Goal: Find contact information: Obtain details needed to contact an individual or organization

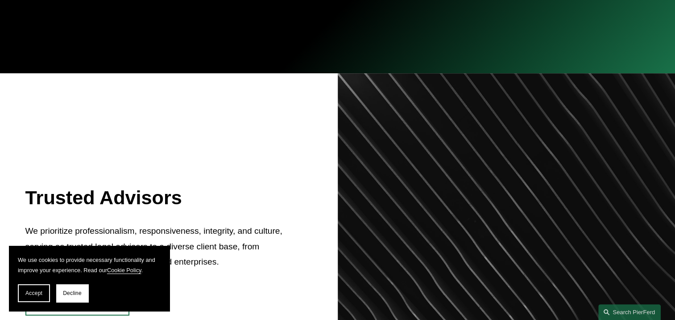
scroll to position [268, 0]
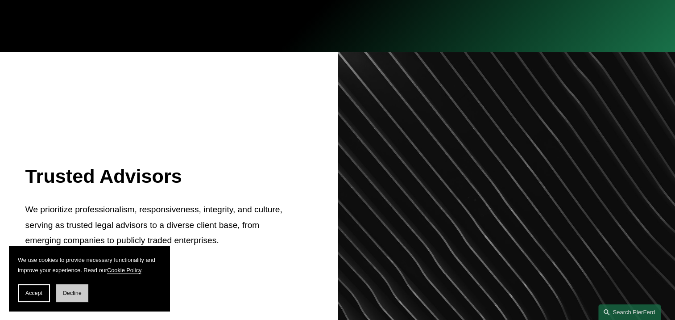
click at [73, 298] on button "Decline" at bounding box center [72, 293] width 32 height 18
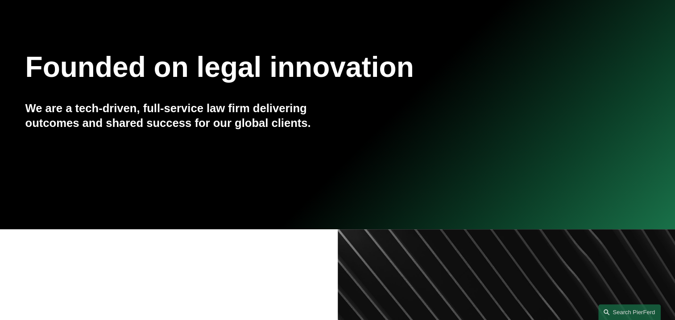
scroll to position [0, 0]
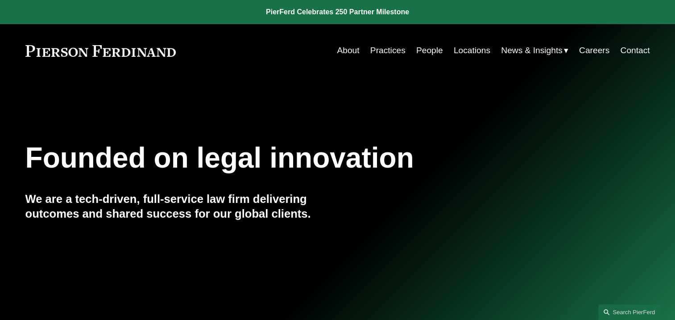
click at [424, 50] on link "People" at bounding box center [429, 50] width 27 height 17
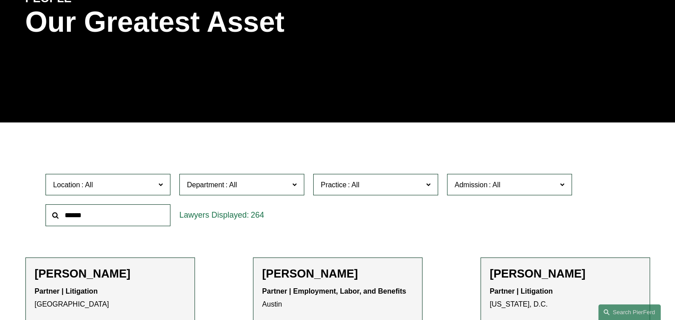
scroll to position [179, 0]
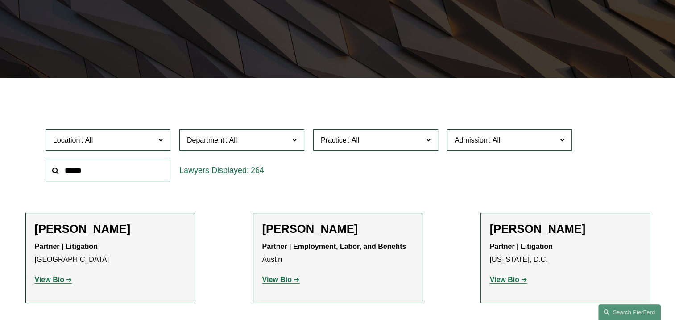
click at [144, 169] on input "text" at bounding box center [108, 170] width 125 height 22
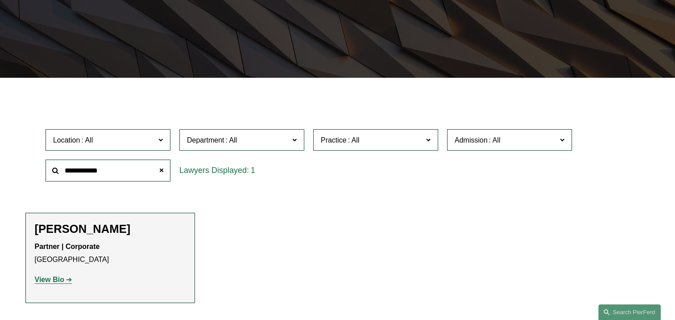
type input "**********"
click at [63, 278] on strong "View Bio" at bounding box center [49, 279] width 29 height 8
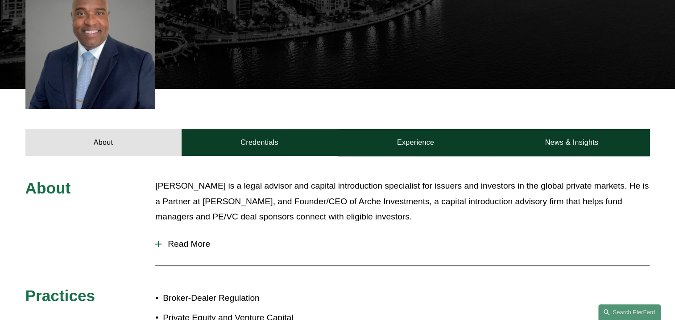
scroll to position [312, 0]
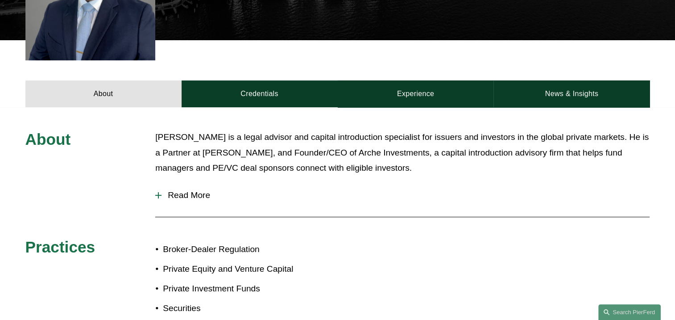
click at [190, 194] on span "Read More" at bounding box center [406, 195] width 488 height 10
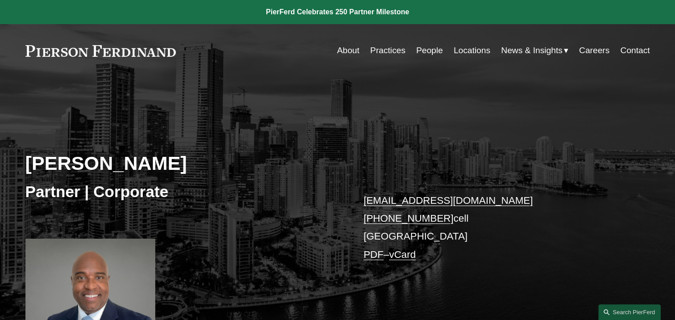
scroll to position [45, 0]
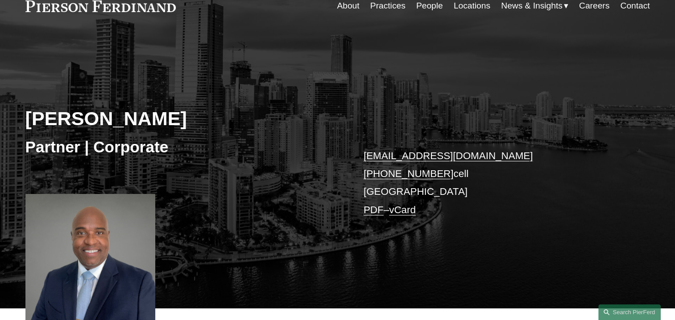
click at [407, 212] on link "vCard" at bounding box center [402, 209] width 27 height 11
click at [455, 54] on div "[PERSON_NAME] Partner | Corporate [EMAIL_ADDRESS][DOMAIN_NAME] [PHONE_NUMBER] c…" at bounding box center [337, 180] width 675 height 255
click at [482, 4] on link "Locations" at bounding box center [472, 5] width 37 height 17
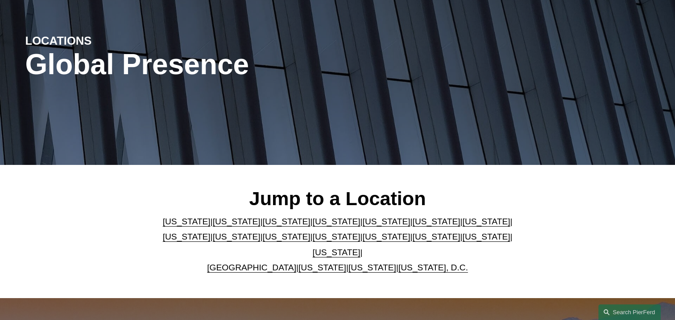
scroll to position [134, 0]
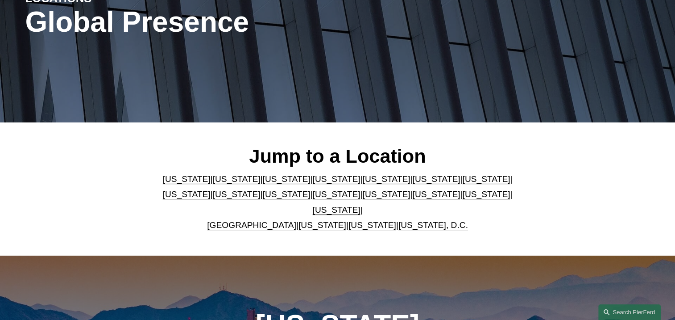
click at [353, 189] on p "Arizona | California | Colorado | Delaware | Florida | Georgia | Illinois | Mas…" at bounding box center [337, 202] width 365 height 62
click at [362, 183] on link "[US_STATE]" at bounding box center [386, 178] width 48 height 9
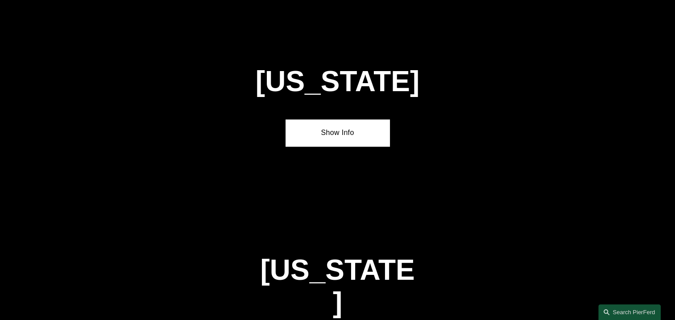
scroll to position [1134, 0]
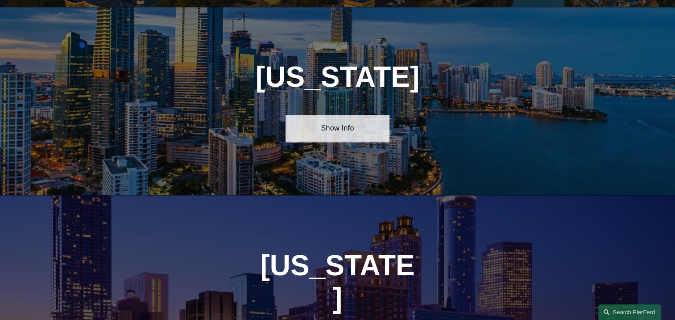
click at [346, 129] on link "Show Info" at bounding box center [338, 128] width 104 height 27
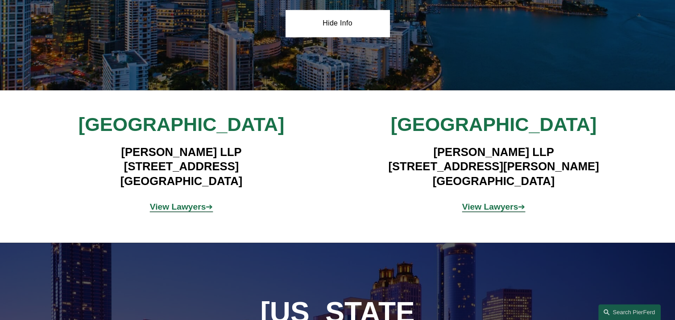
scroll to position [1223, 0]
